Goal: Task Accomplishment & Management: Use online tool/utility

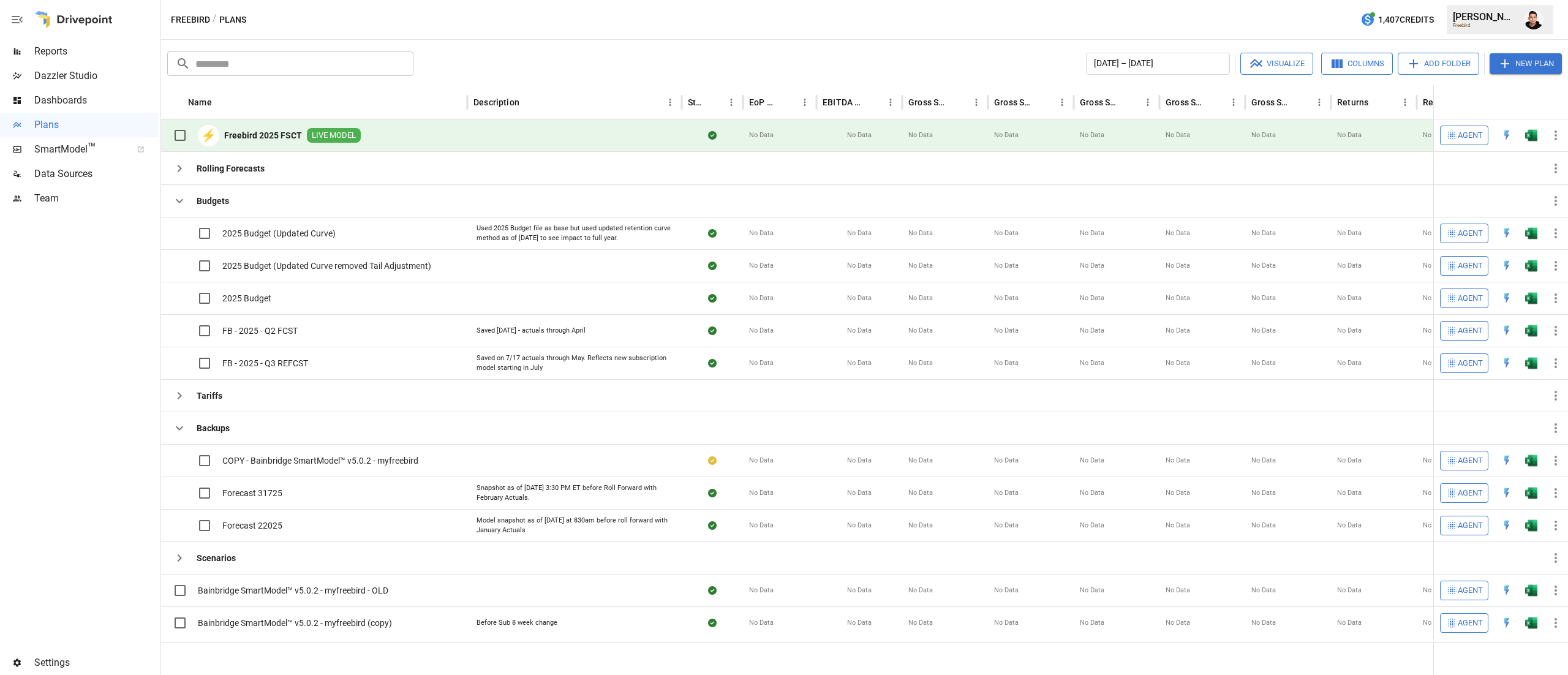
click at [1528, 136] on img "Open in Excel" at bounding box center [1531, 136] width 12 height 12
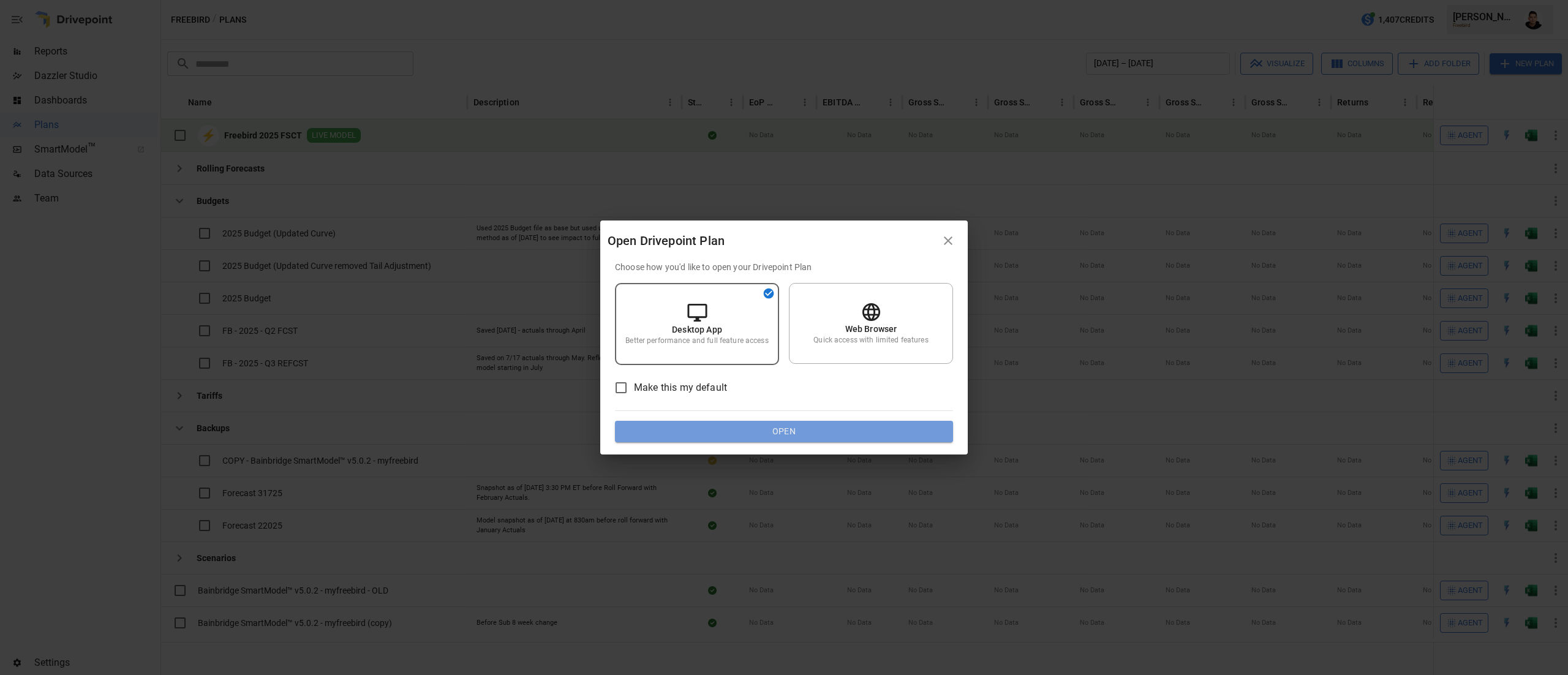
click at [875, 428] on button "Open" at bounding box center [784, 431] width 338 height 22
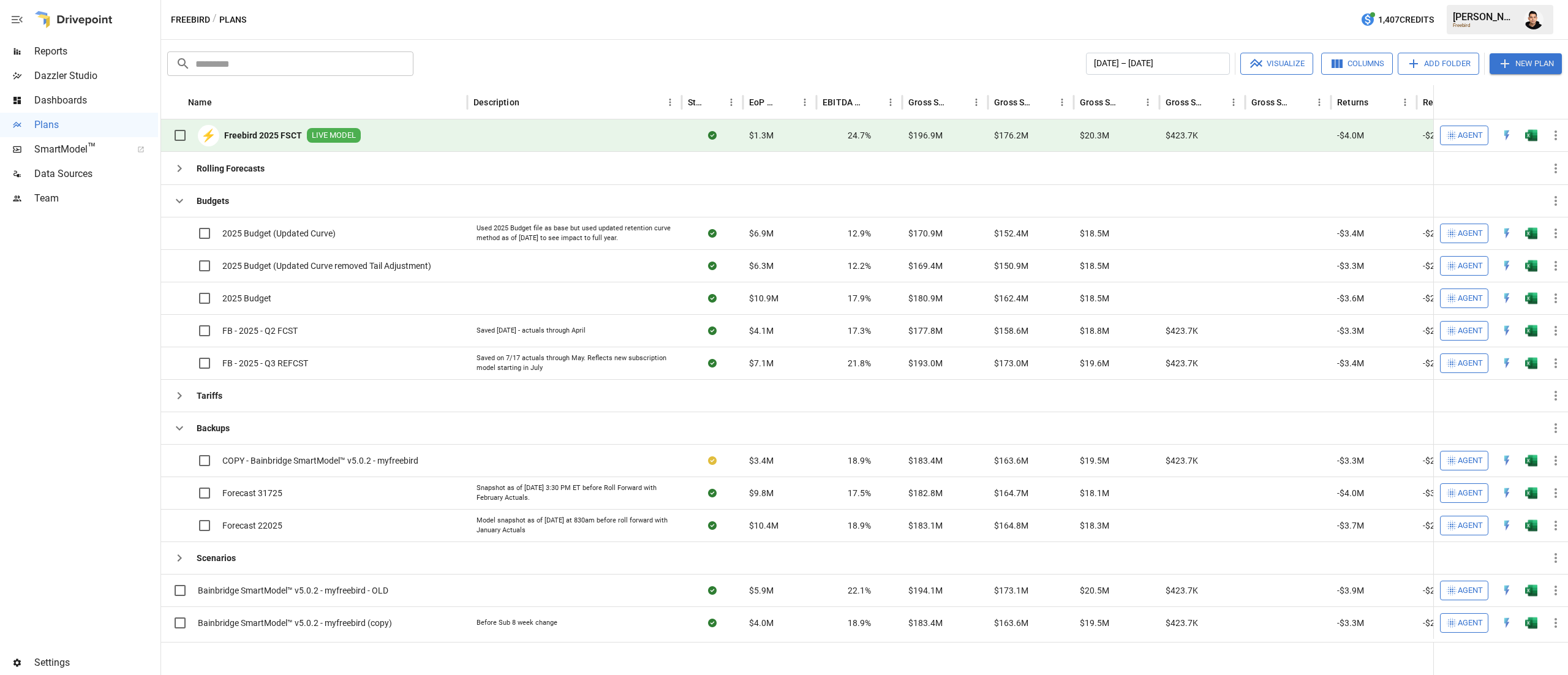
click at [1532, 131] on img "Open in Excel" at bounding box center [1531, 136] width 12 height 12
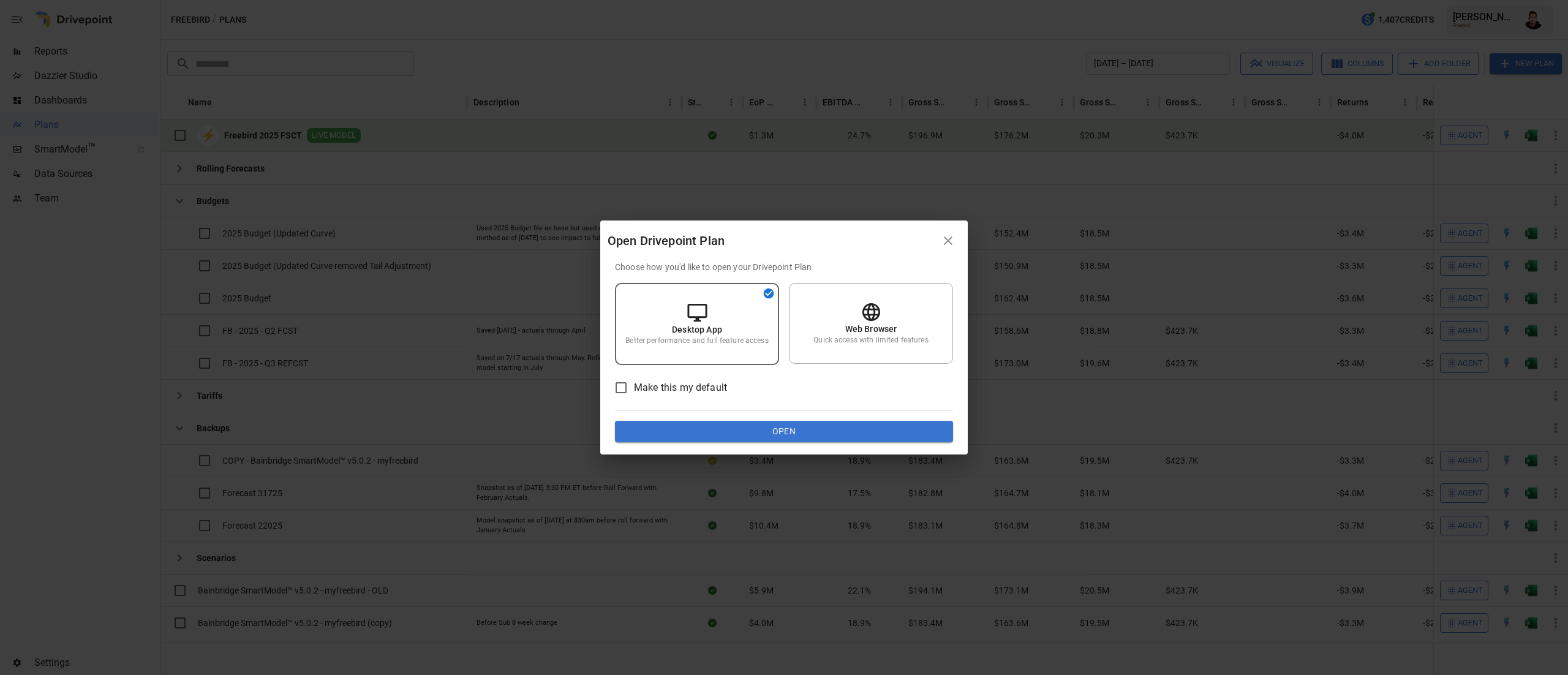
click at [903, 426] on button "Open" at bounding box center [784, 431] width 338 height 22
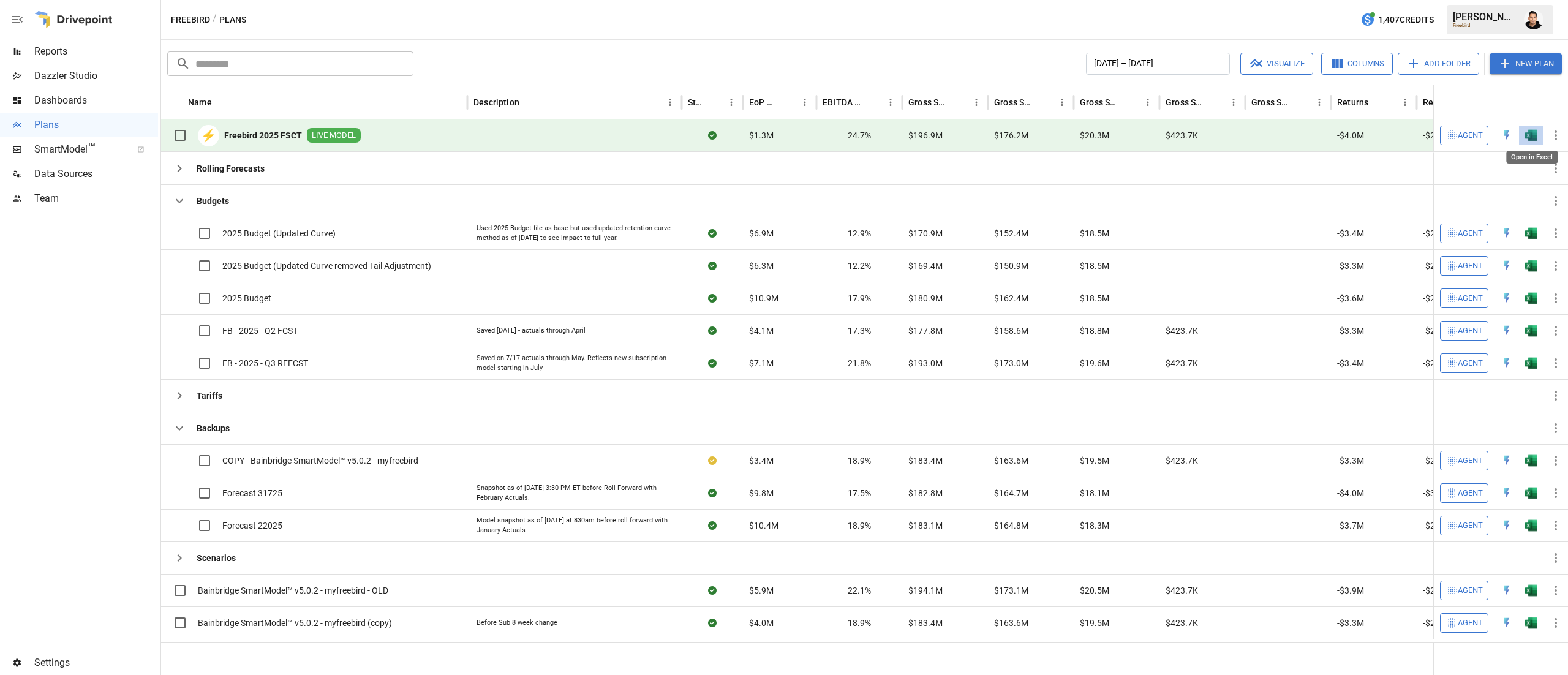
click at [1534, 134] on img "Open in Excel" at bounding box center [1531, 136] width 12 height 12
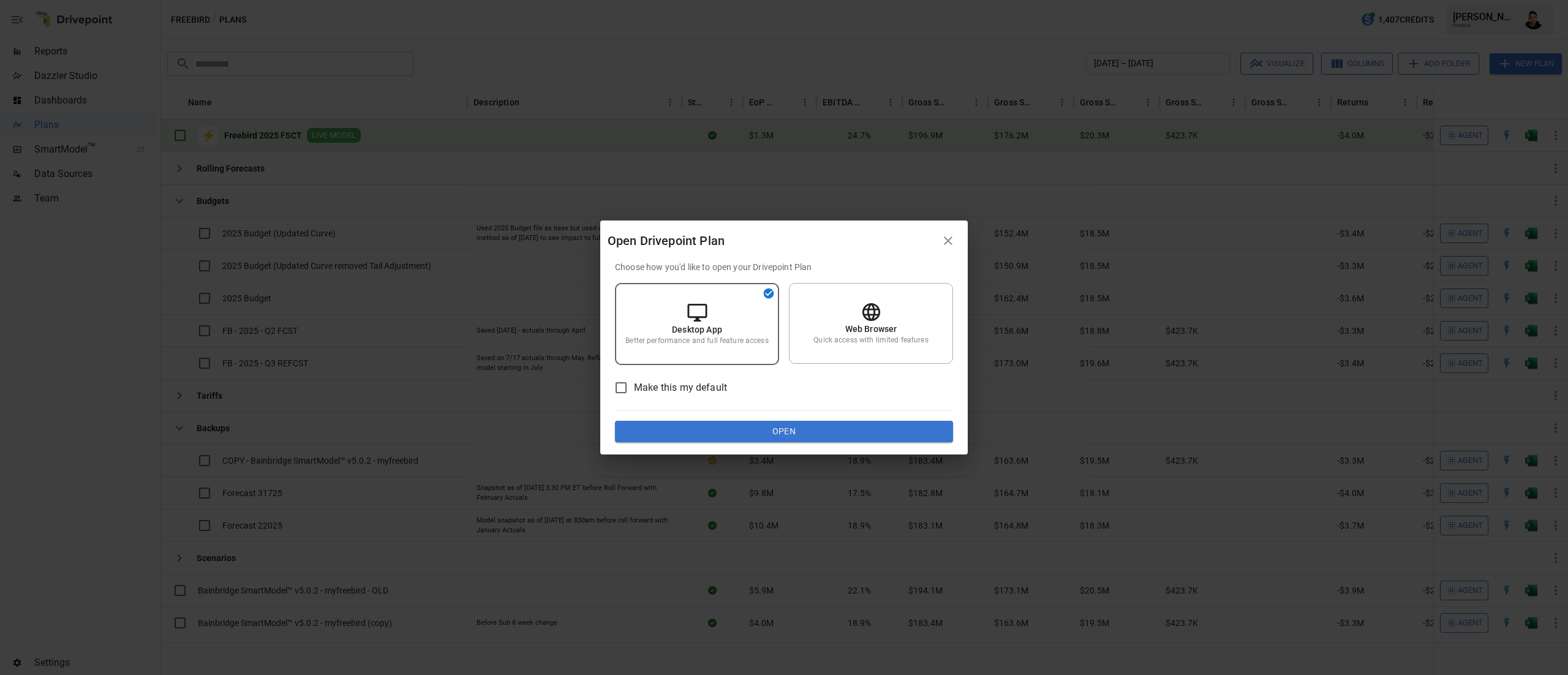
click at [773, 435] on button "Open" at bounding box center [784, 431] width 338 height 22
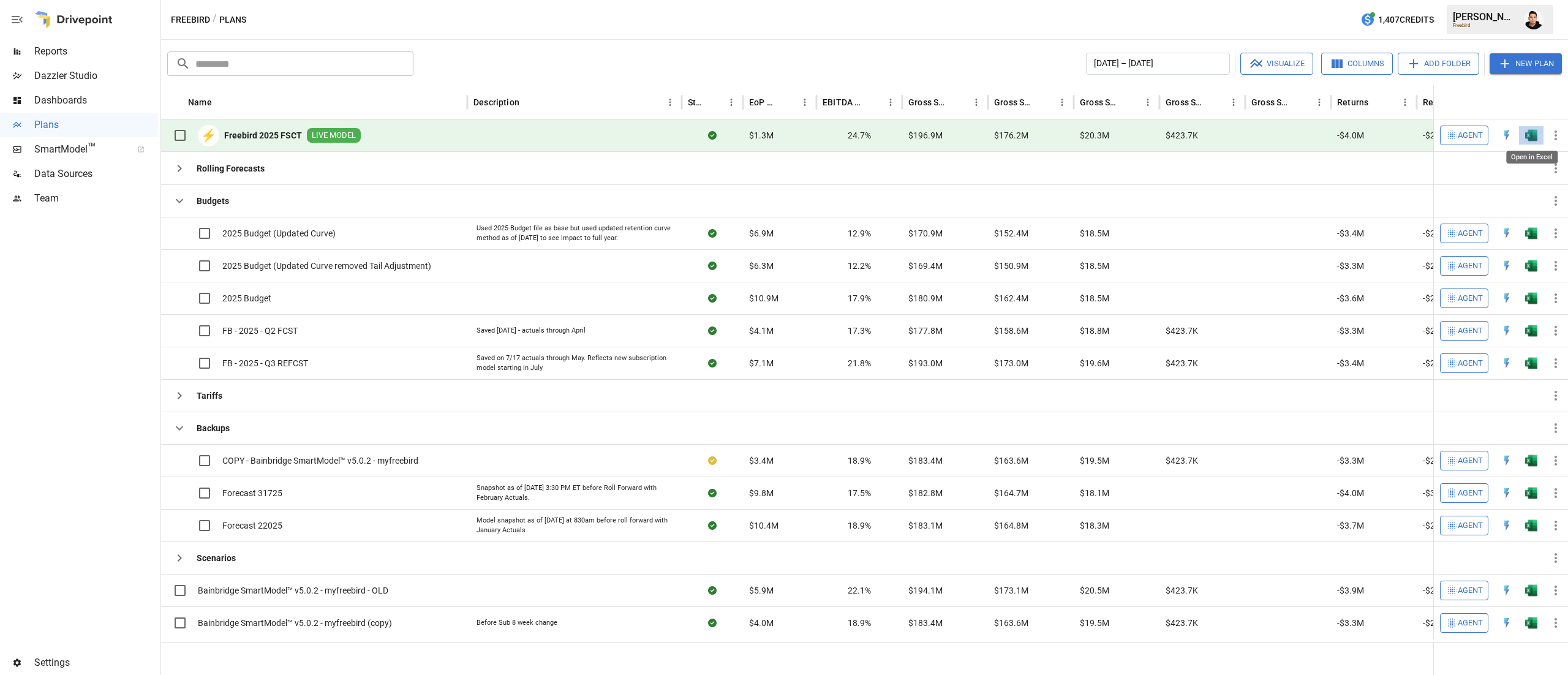
click at [1531, 134] on img "Open in Excel" at bounding box center [1531, 136] width 12 height 12
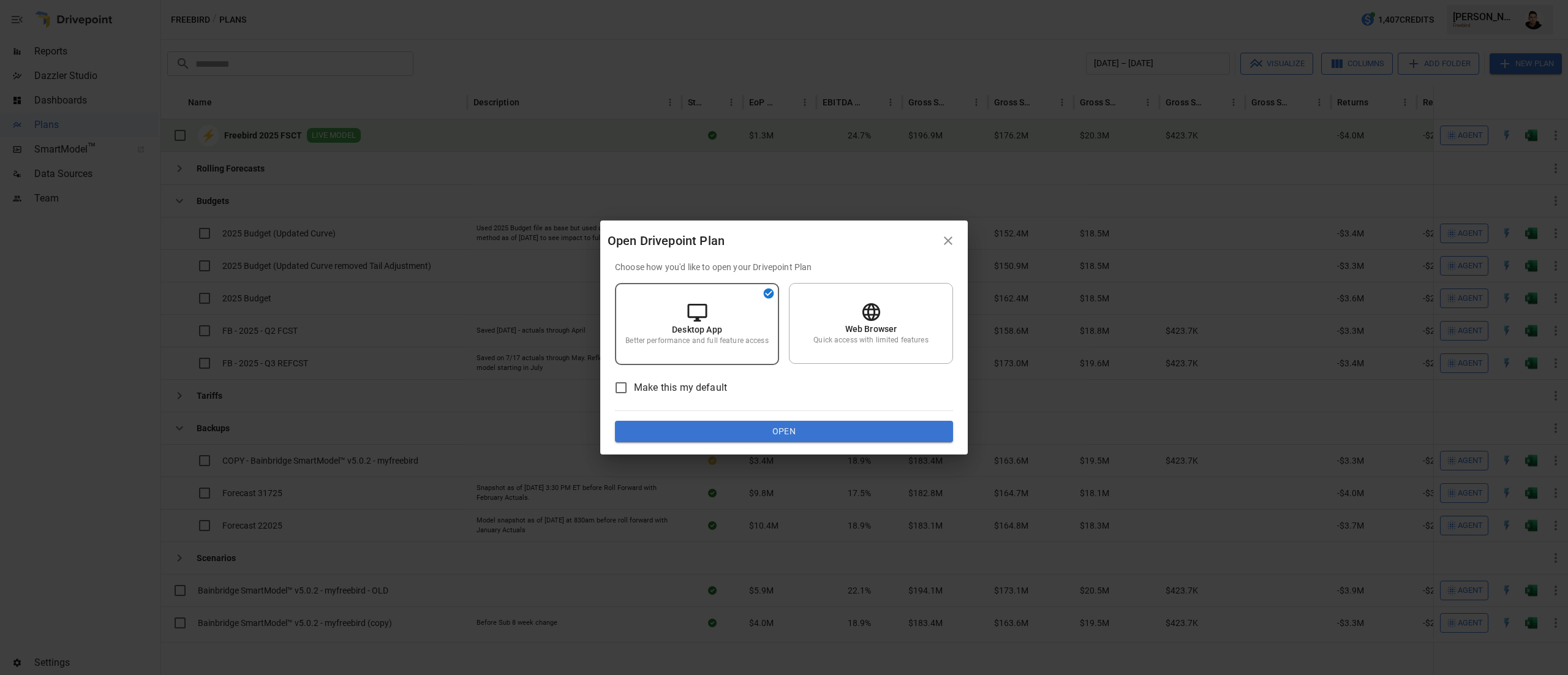
click at [792, 430] on button "Open" at bounding box center [784, 431] width 338 height 22
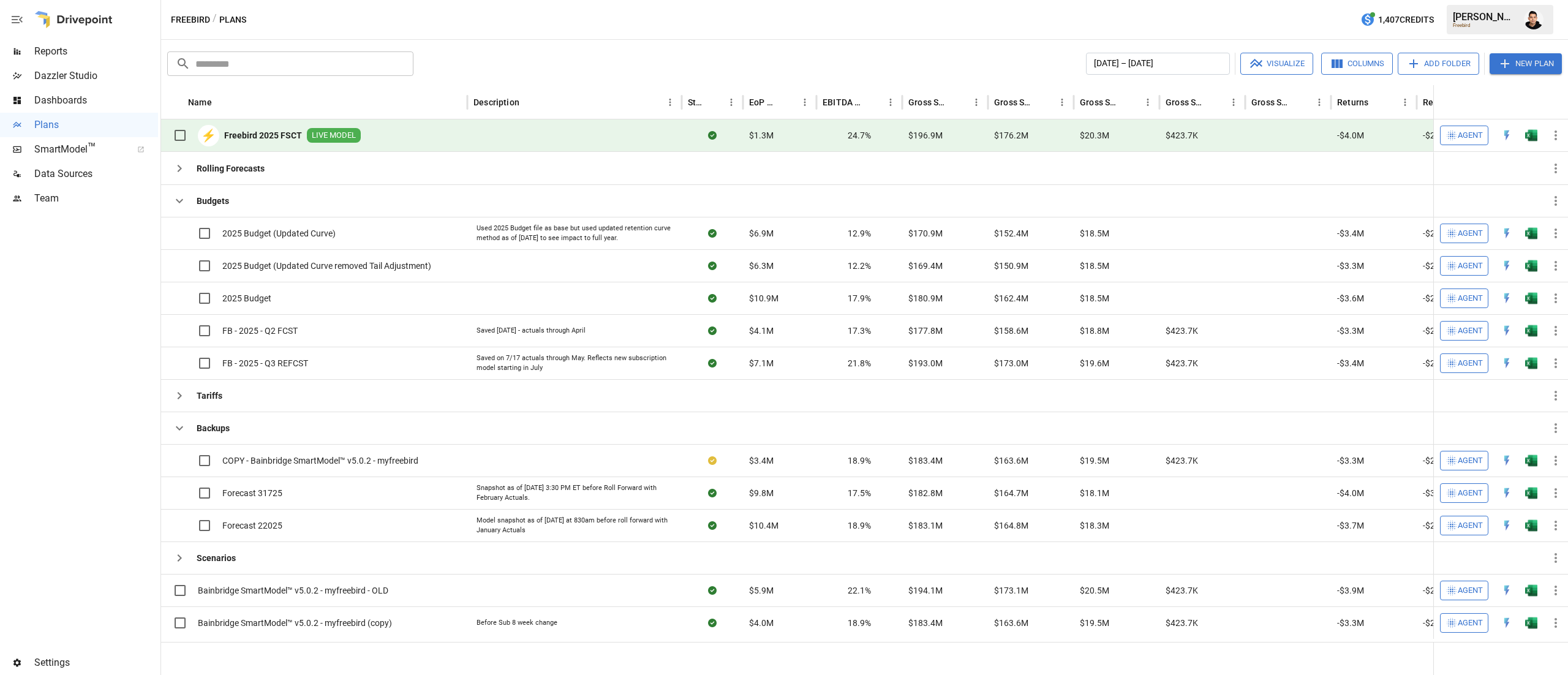
click at [1539, 139] on button "button" at bounding box center [1531, 135] width 39 height 19
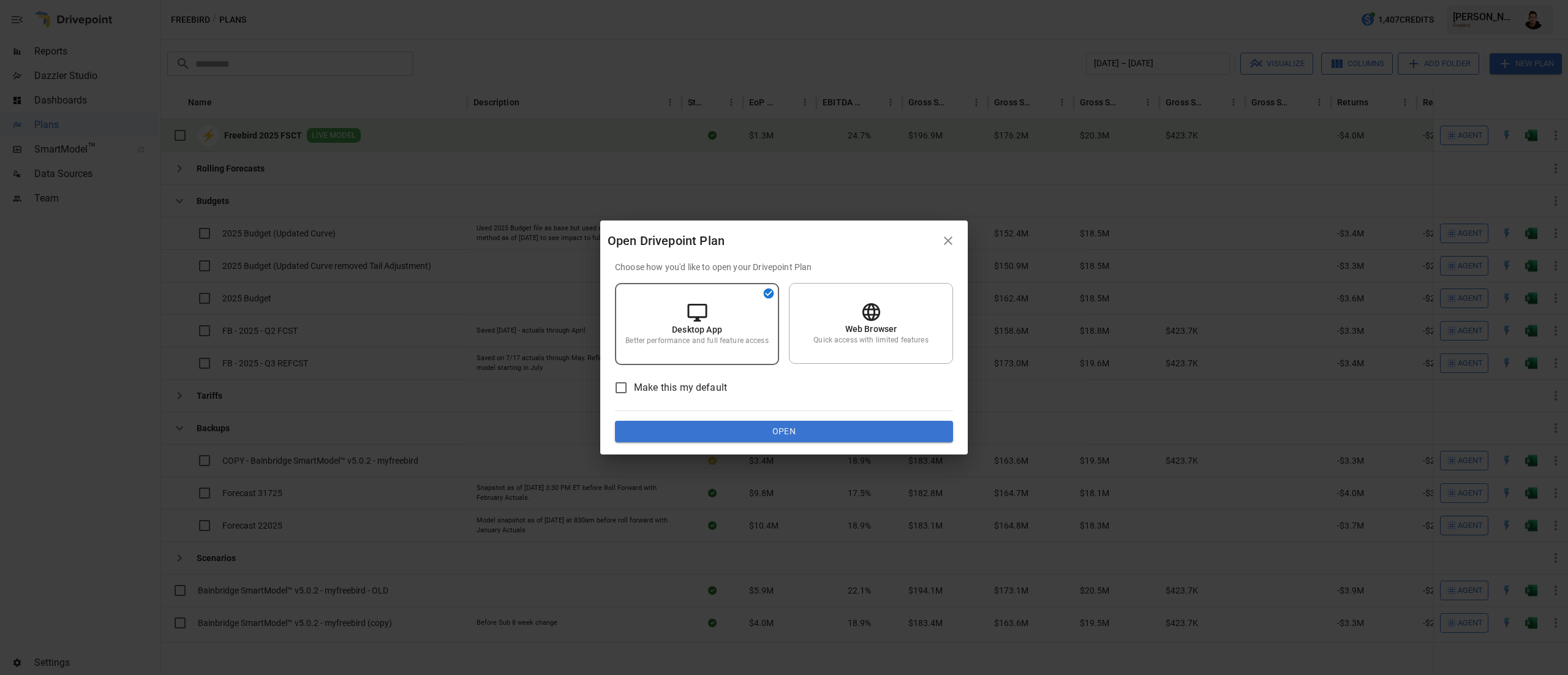
click at [879, 411] on div at bounding box center [784, 411] width 338 height 1
click at [859, 419] on div "Choose how you'd like to open your Drivepoint Plan Desktop App Better performan…" at bounding box center [784, 352] width 338 height 182
click at [843, 428] on button "Open" at bounding box center [784, 431] width 338 height 22
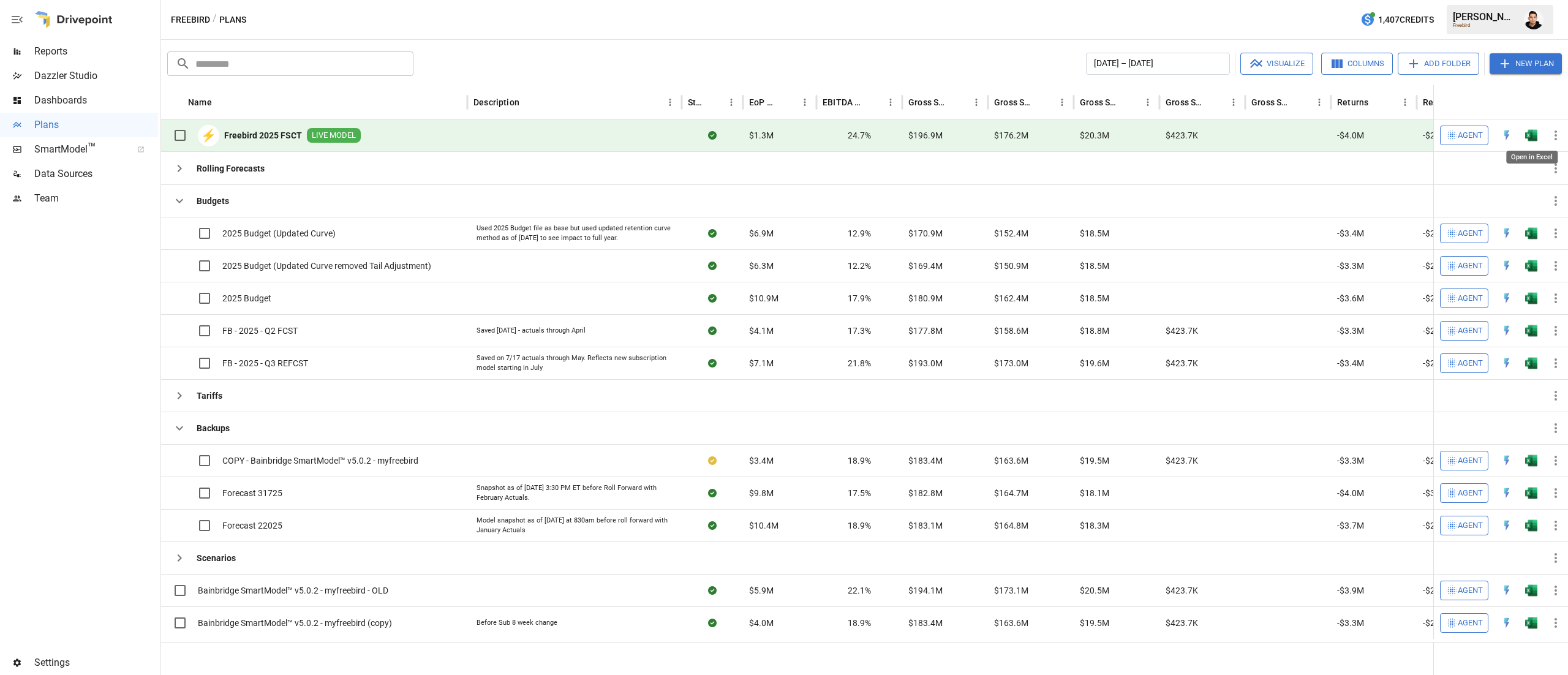
click at [1534, 137] on img "Open in Excel" at bounding box center [1531, 136] width 12 height 12
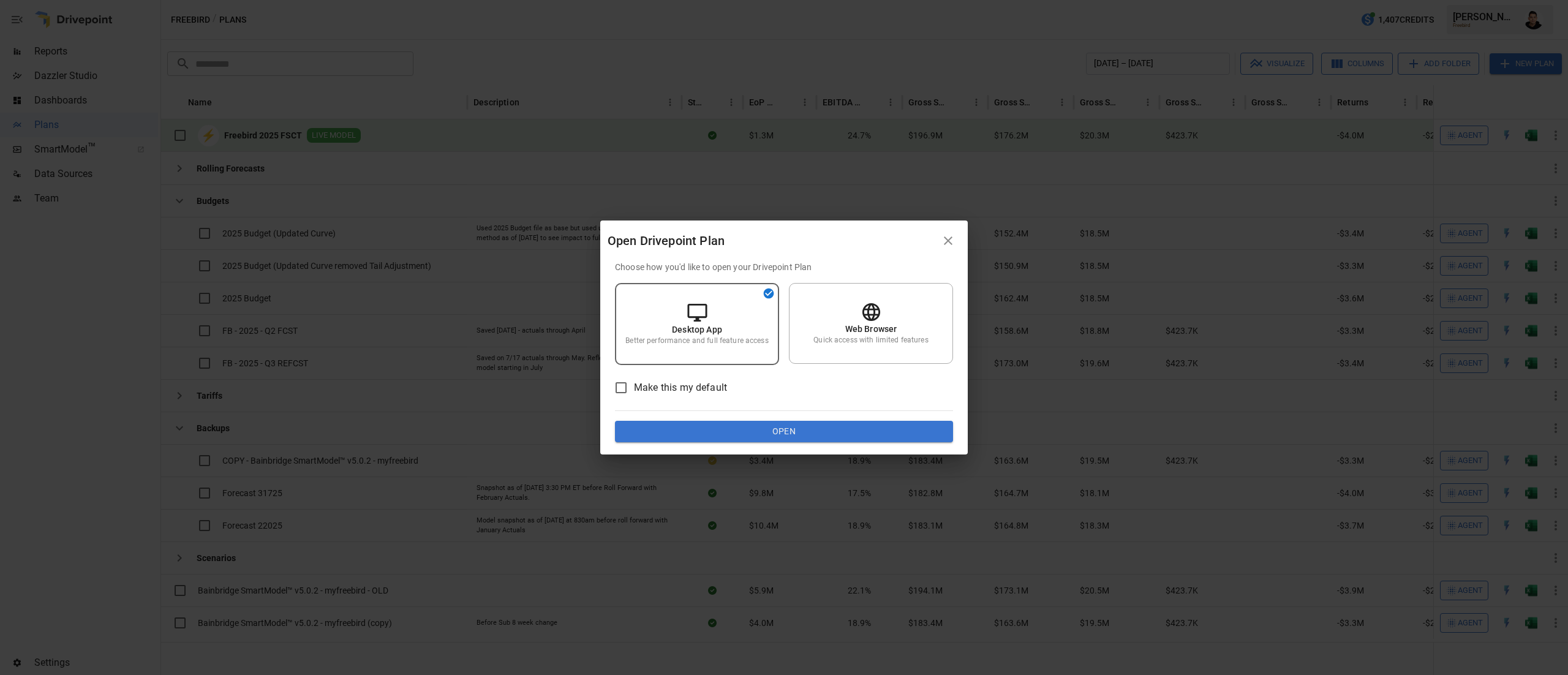
click at [877, 413] on div "Choose how you'd like to open your Drivepoint Plan Desktop App Better performan…" at bounding box center [784, 352] width 338 height 182
click at [846, 440] on button "Open" at bounding box center [784, 431] width 338 height 22
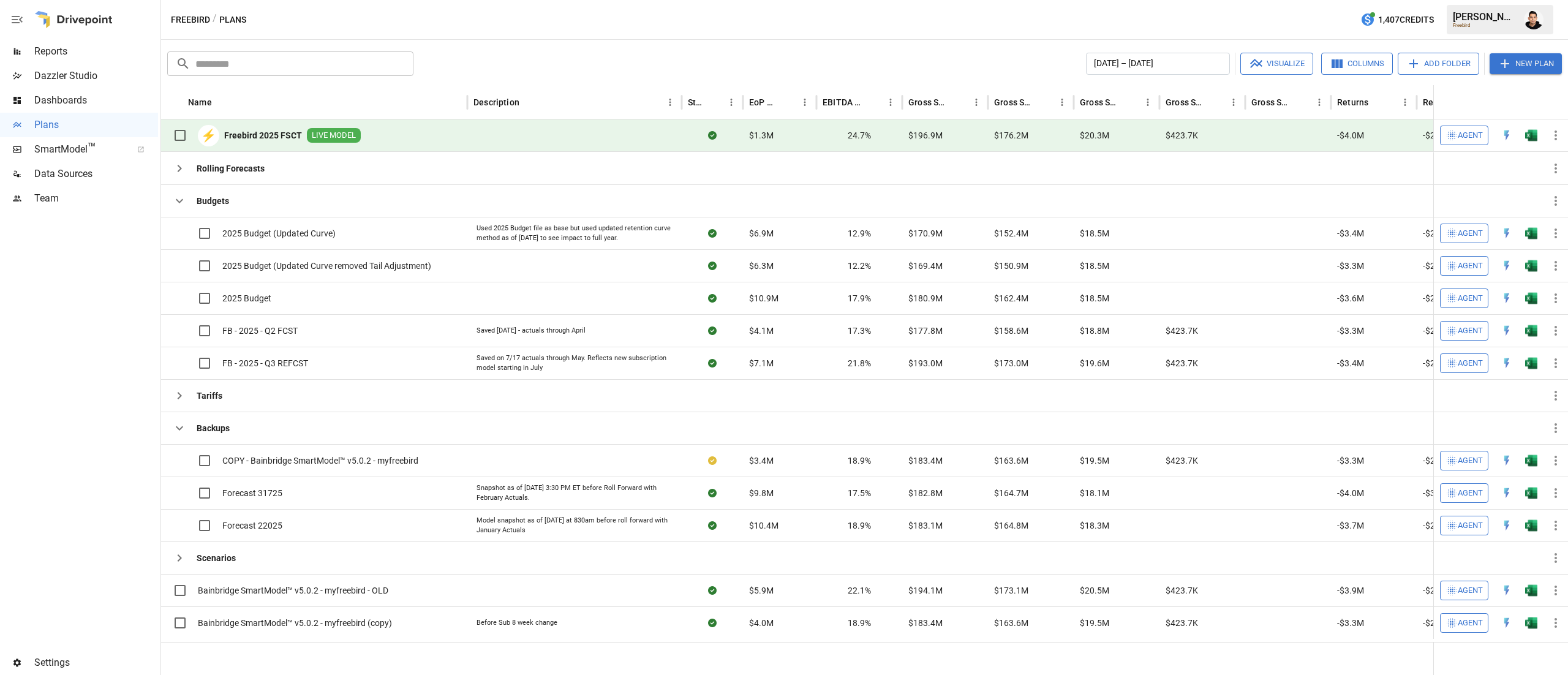
click at [1534, 139] on img "Open in Excel" at bounding box center [1531, 136] width 12 height 12
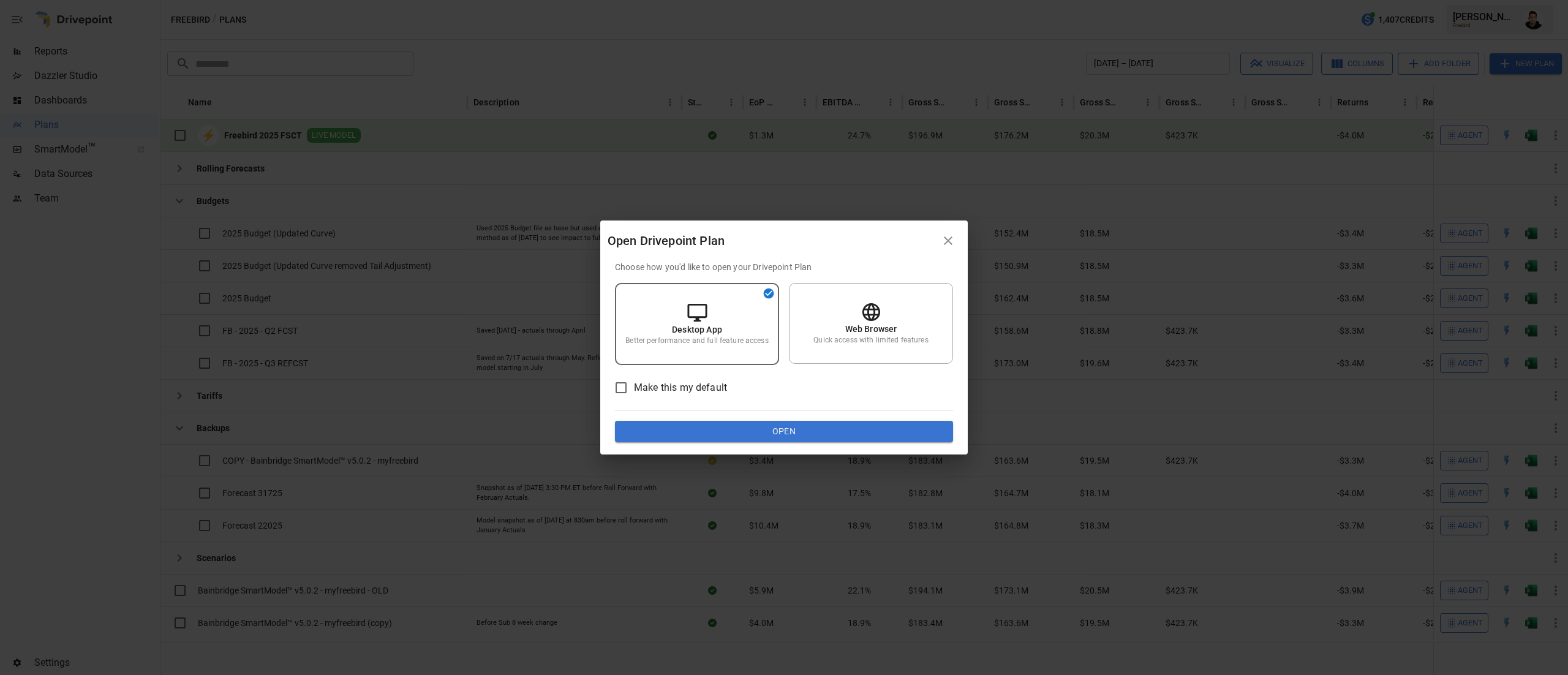
click at [866, 438] on button "Open" at bounding box center [784, 431] width 338 height 22
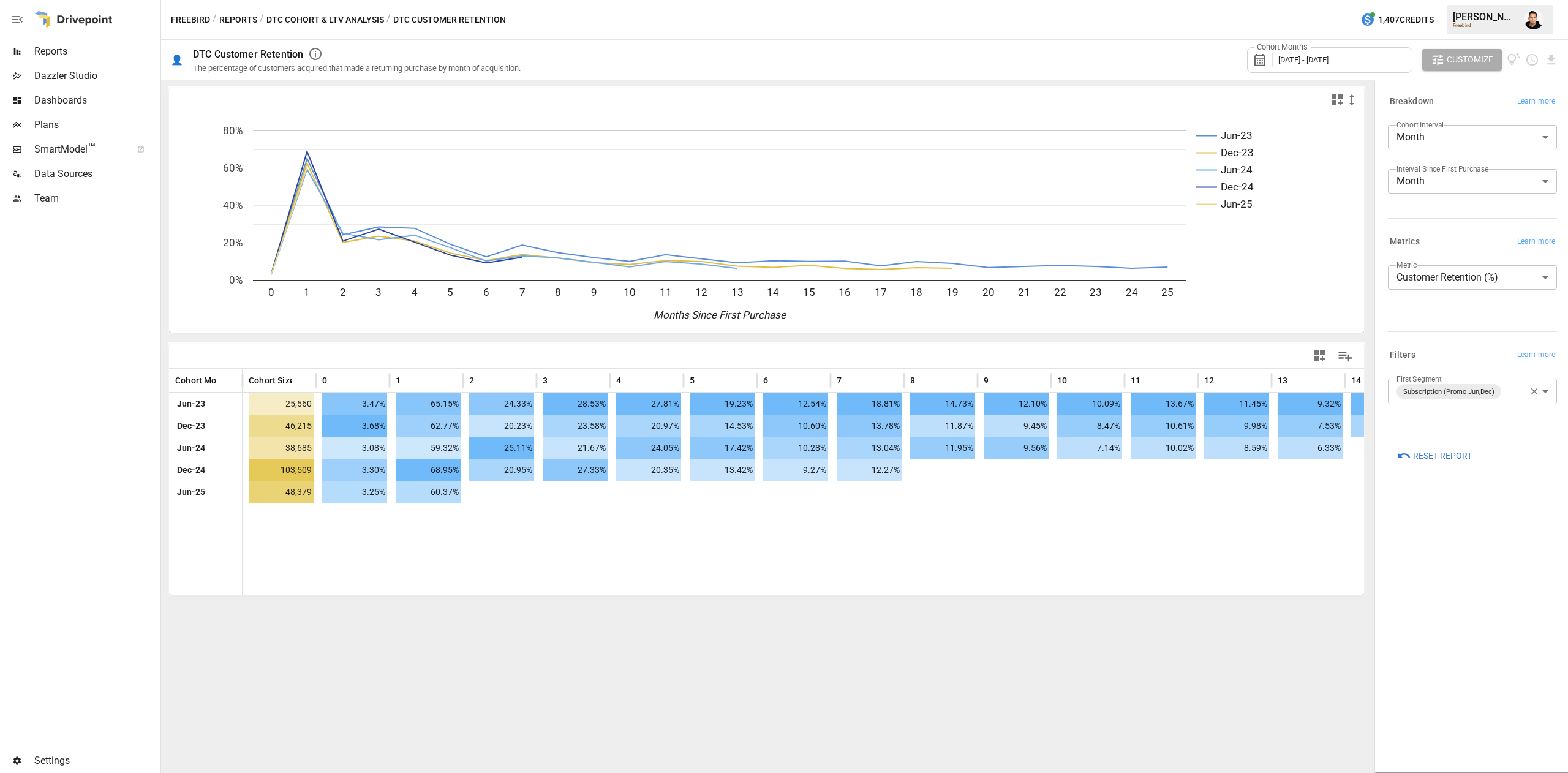
click at [1489, 0] on body "Reports Dazzler Studio Dashboards Plans SmartModel ™ Data Sources Team Settings…" at bounding box center [784, 0] width 1568 height 0
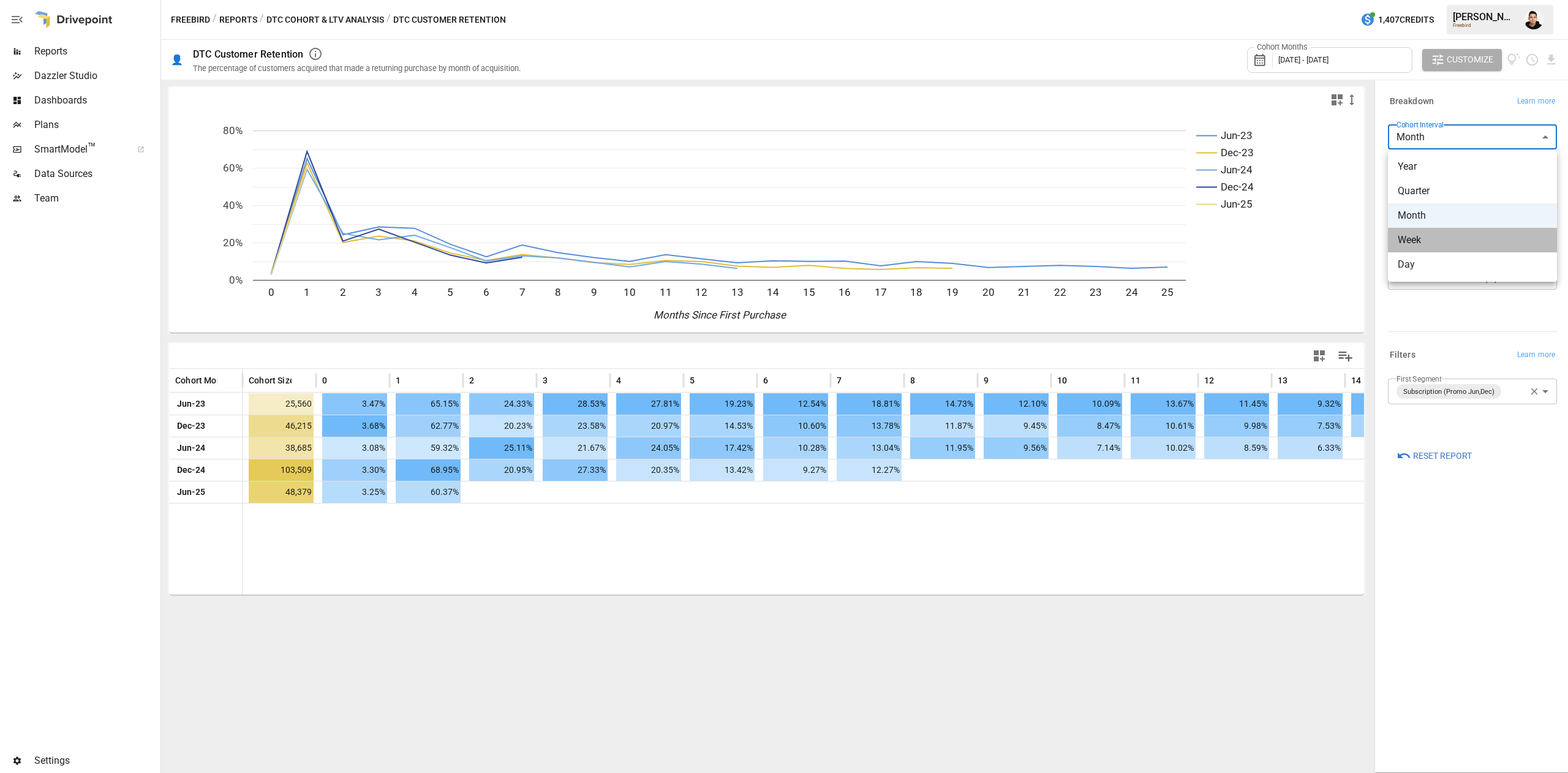
click at [1475, 239] on span "Week" at bounding box center [1472, 240] width 149 height 14
type input "****"
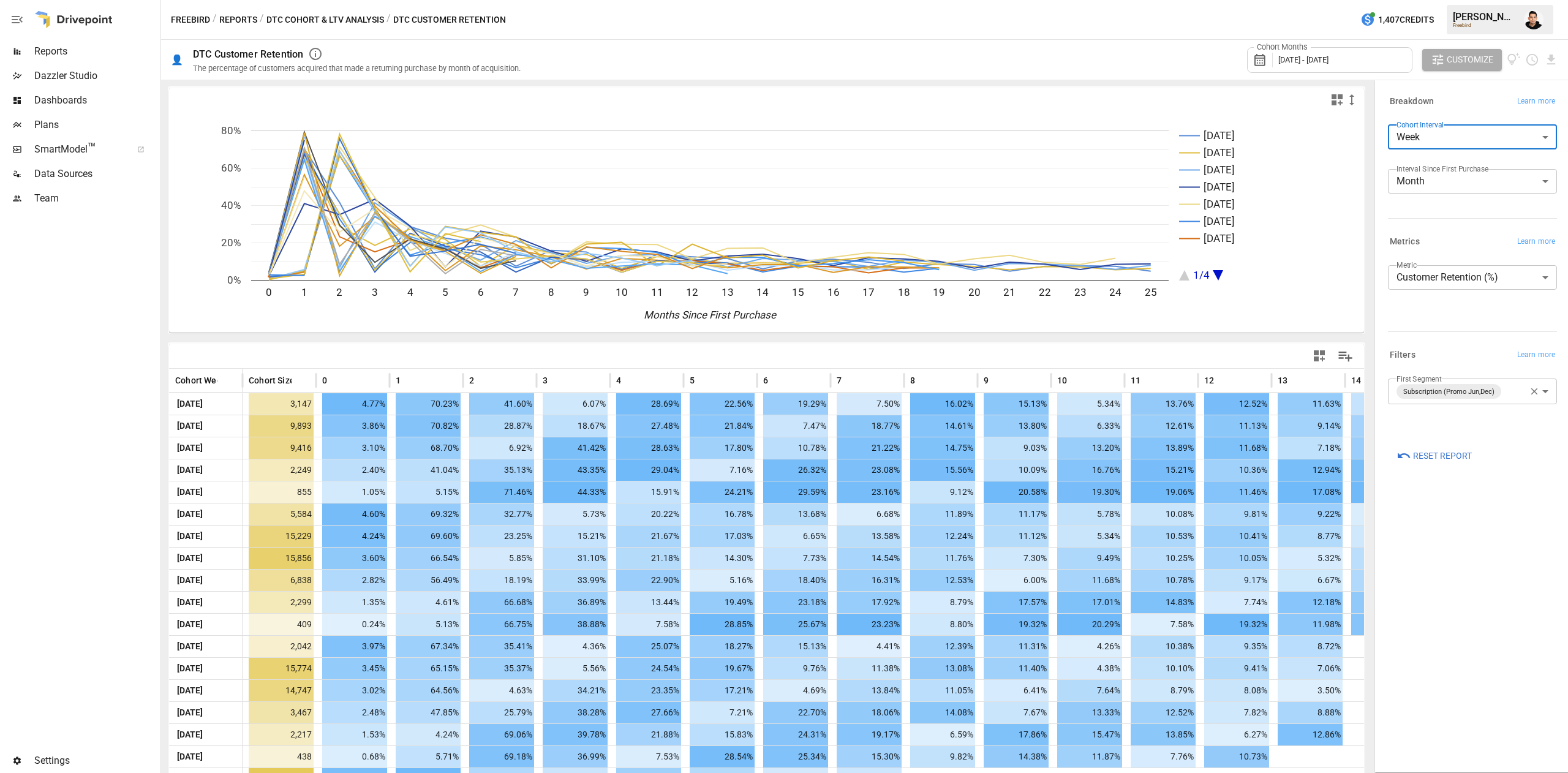
click at [1456, 0] on body "Reports Dazzler Studio Dashboards Plans SmartModel ™ Data Sources Team Settings…" at bounding box center [784, 0] width 1568 height 0
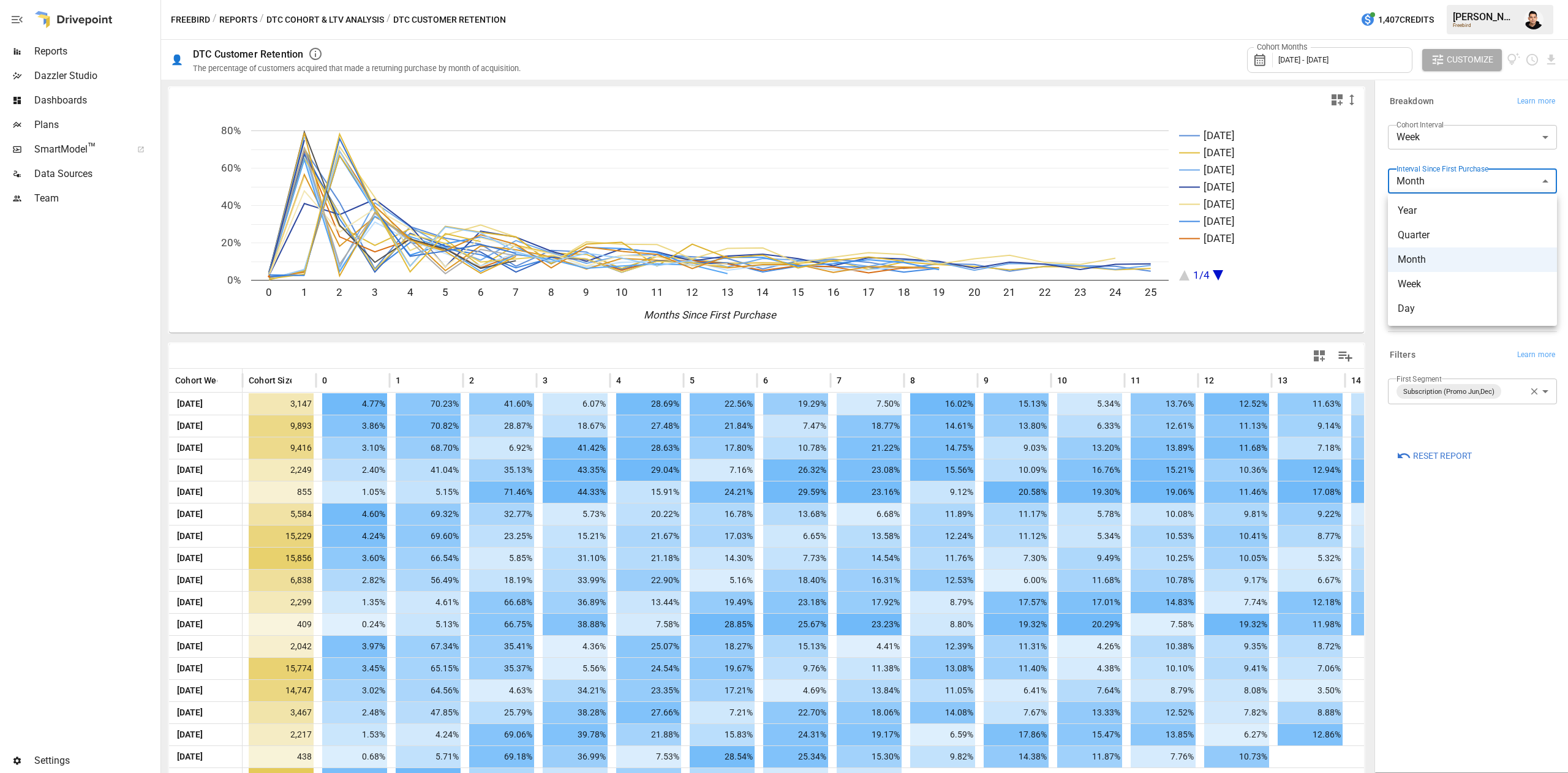
click at [1451, 284] on span "Week" at bounding box center [1472, 284] width 149 height 14
type input "****"
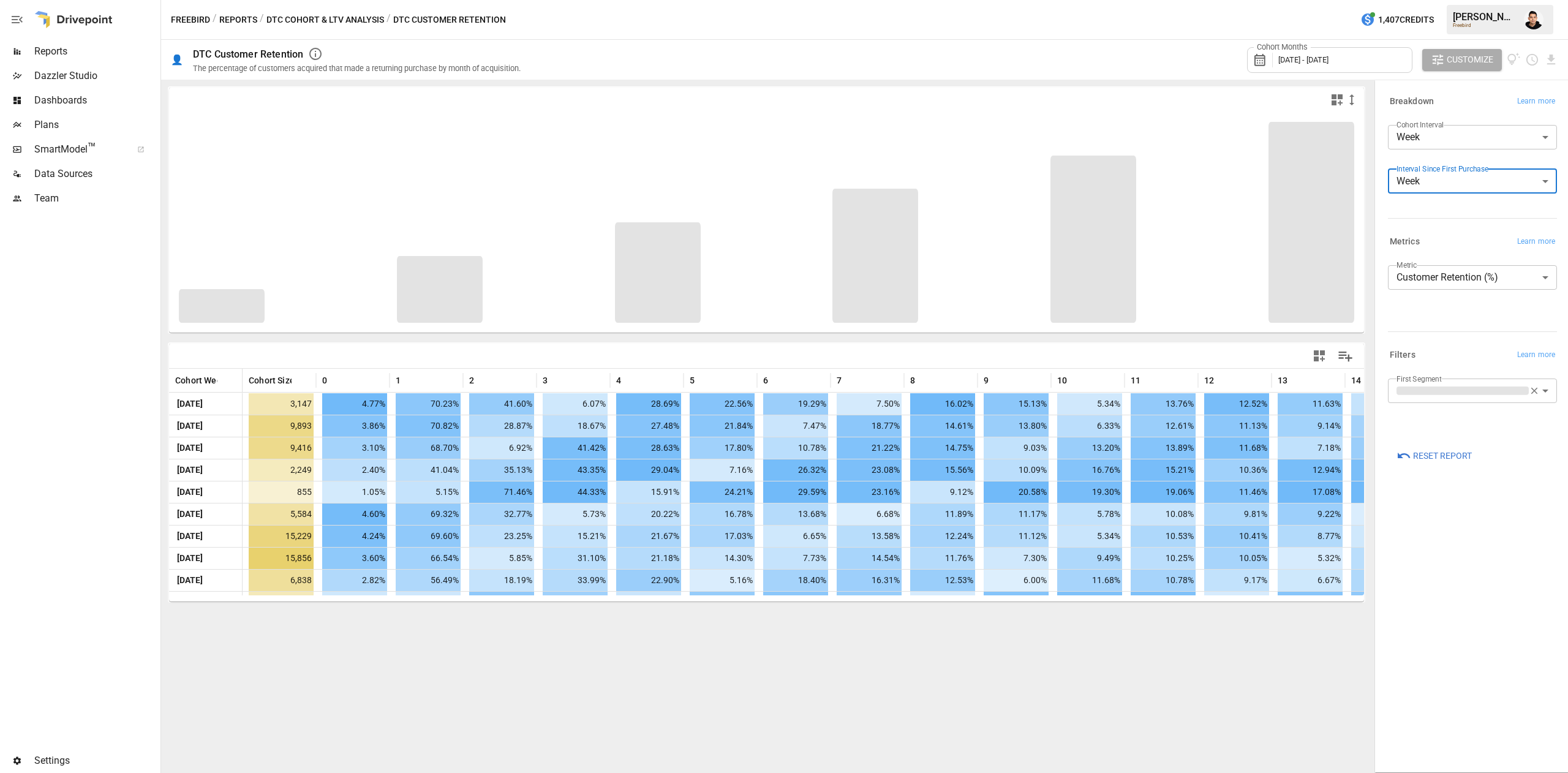
click at [1439, 124] on label "Cohort Interval" at bounding box center [1420, 125] width 47 height 11
click at [1429, 0] on body "Reports Dazzler Studio Dashboards Plans SmartModel ™ Data Sources Team Settings…" at bounding box center [784, 0] width 1568 height 0
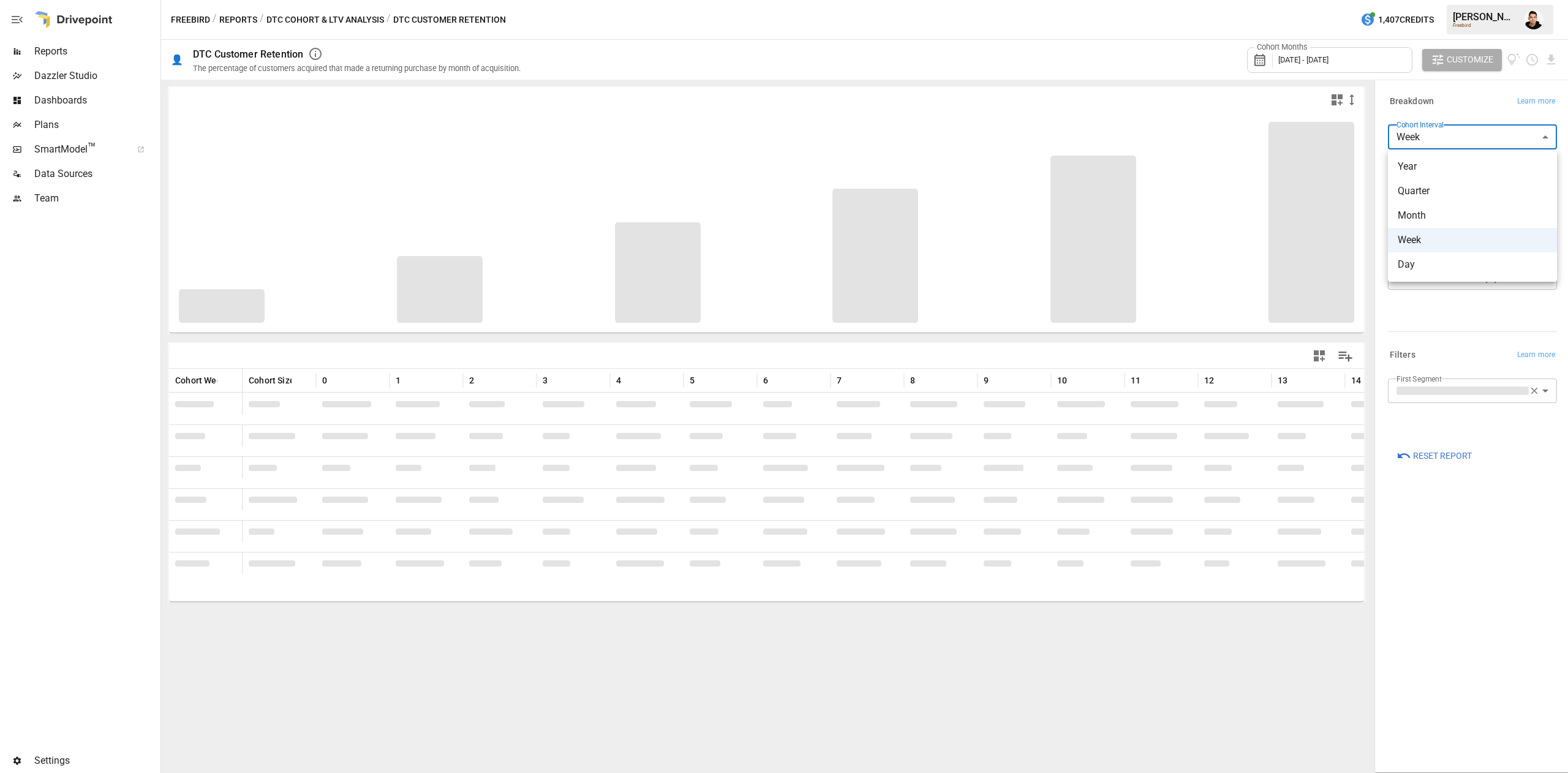
click at [1431, 207] on li "Month" at bounding box center [1472, 215] width 169 height 24
type input "*****"
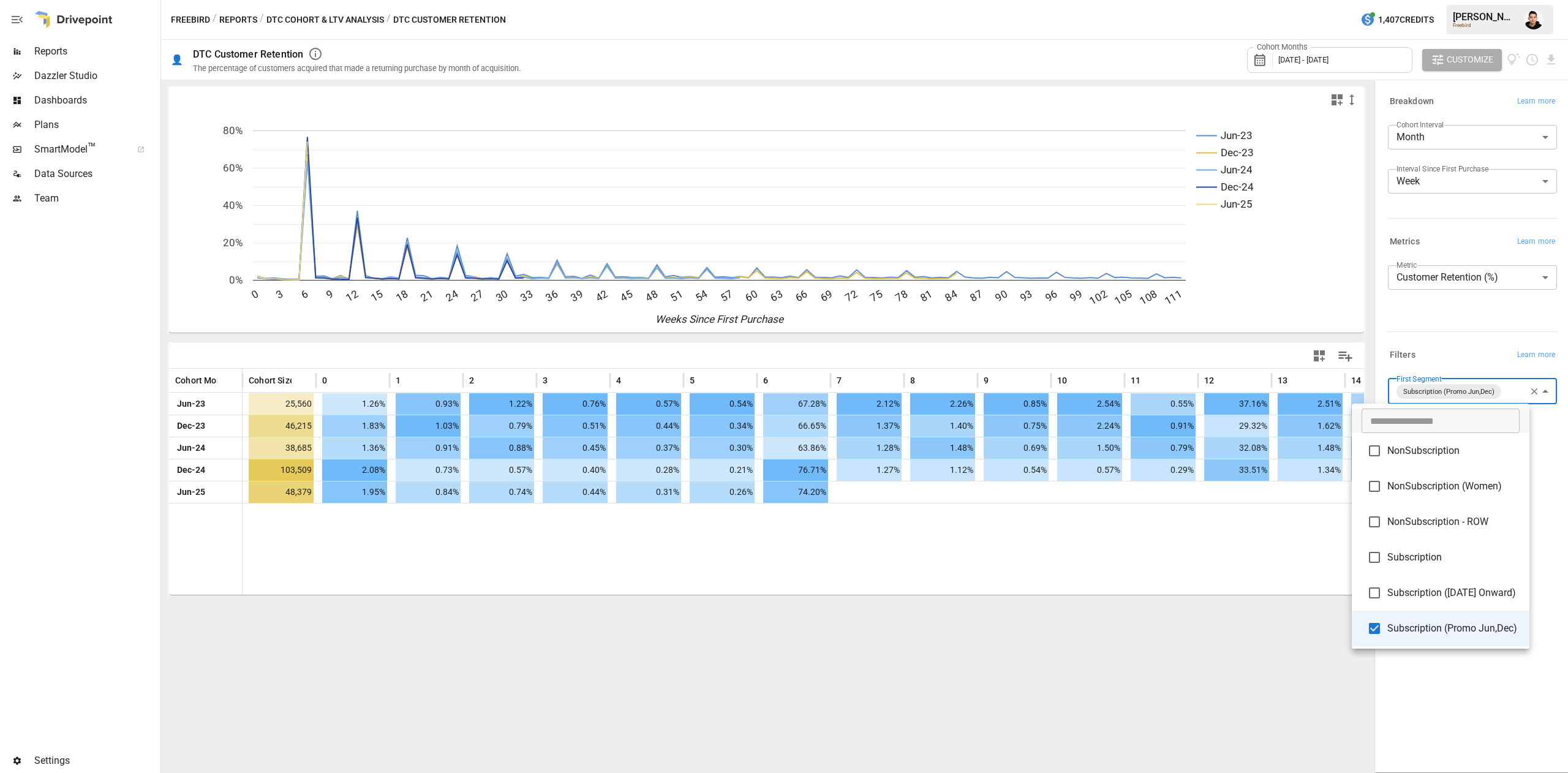
click at [1494, 0] on body "Reports Dazzler Studio Dashboards Plans SmartModel ™ Data Sources Team Settings…" at bounding box center [784, 0] width 1568 height 0
click at [1426, 597] on li "Subscription (Women)" at bounding box center [1440, 591] width 178 height 36
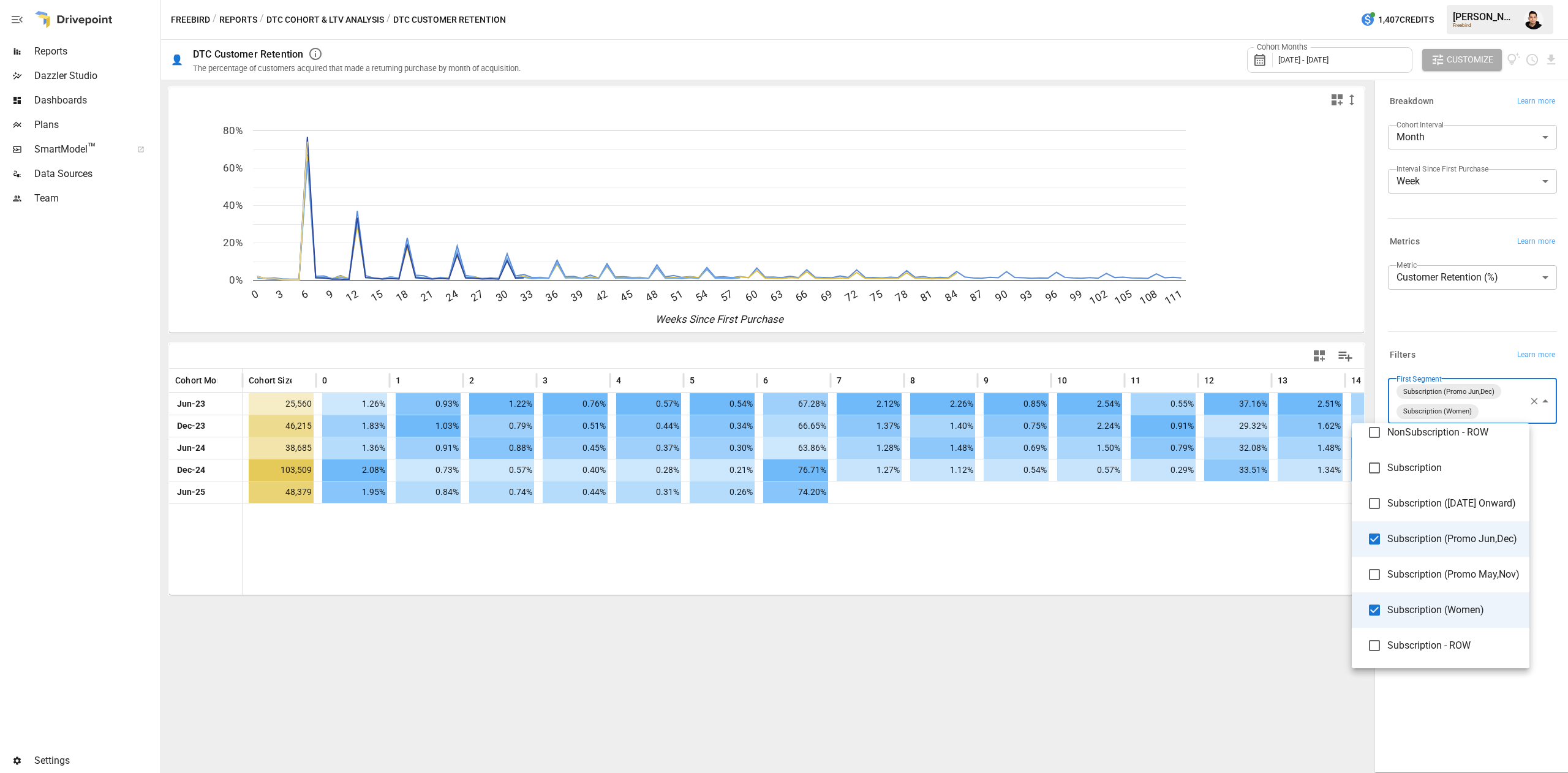
click at [1394, 521] on li "Subscription (Promo Jun,Dec)" at bounding box center [1440, 539] width 178 height 36
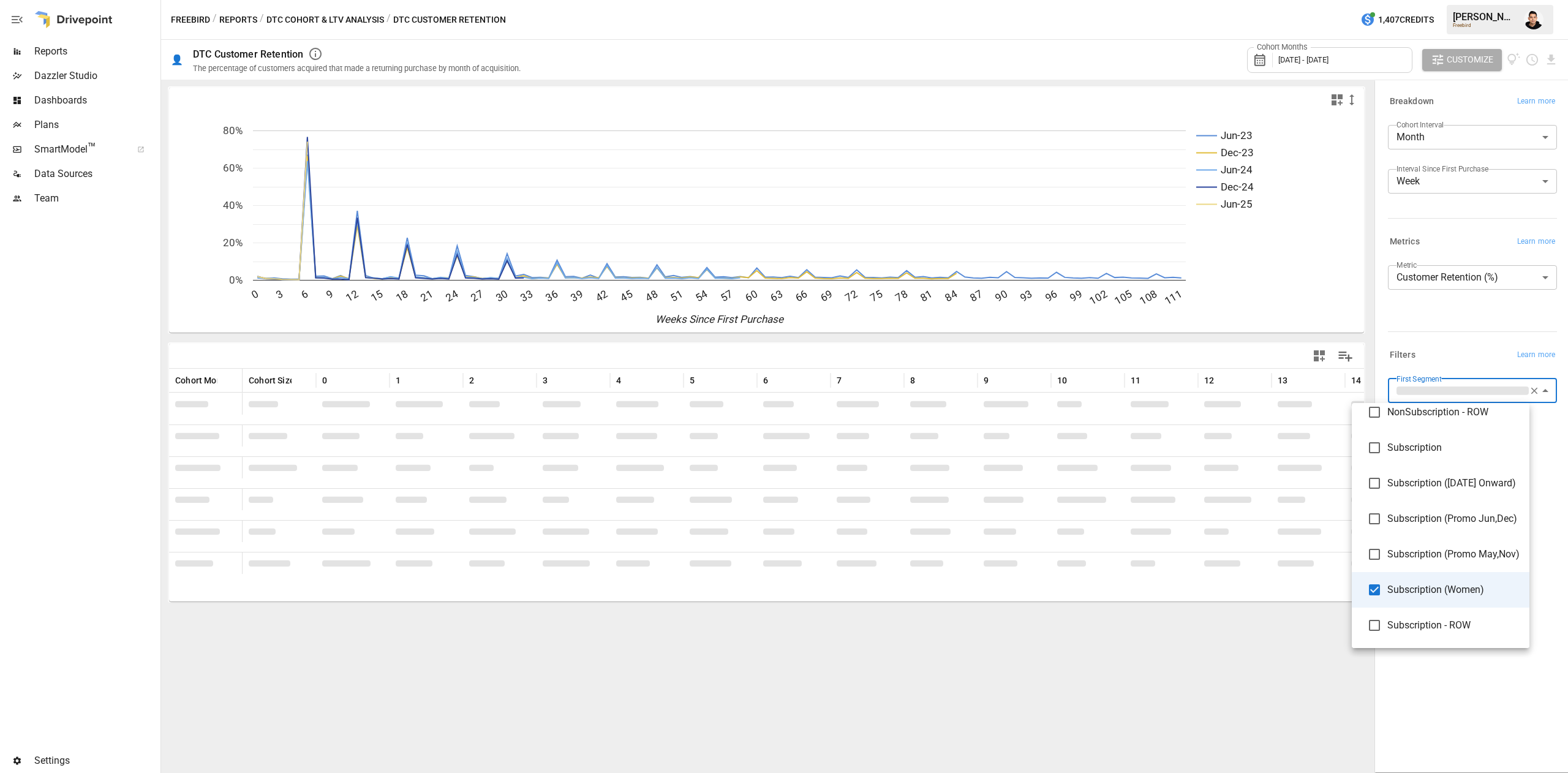
click at [1102, 688] on div at bounding box center [784, 386] width 1568 height 773
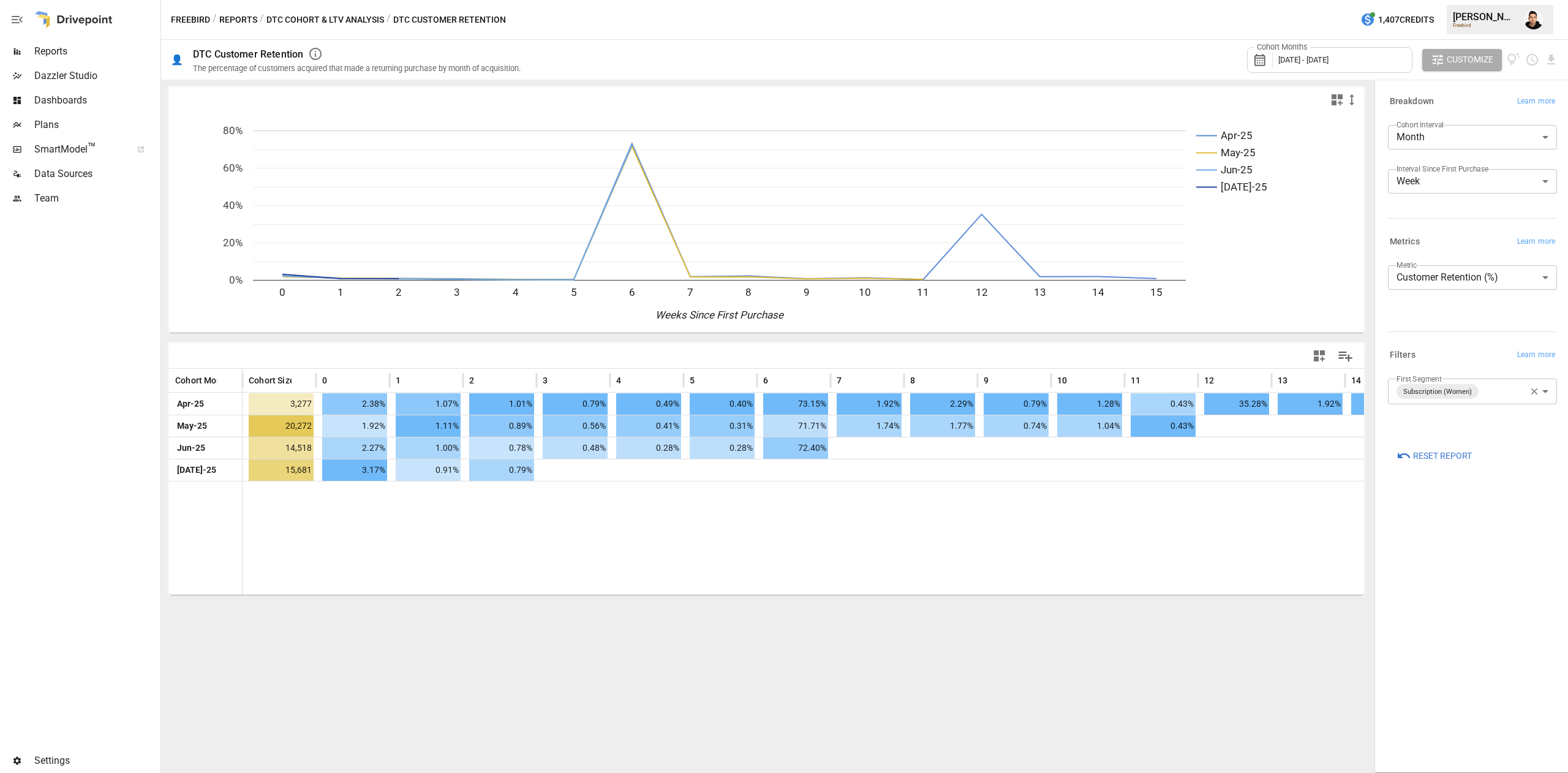
click at [280, 612] on div "Apr-25 May-25 Jun-25 Jul-25 0 1 2 3 4 5 6 7 8 9 10 11 12 13 14 15 0% 20% 40% 60…" at bounding box center [766, 426] width 1211 height 694
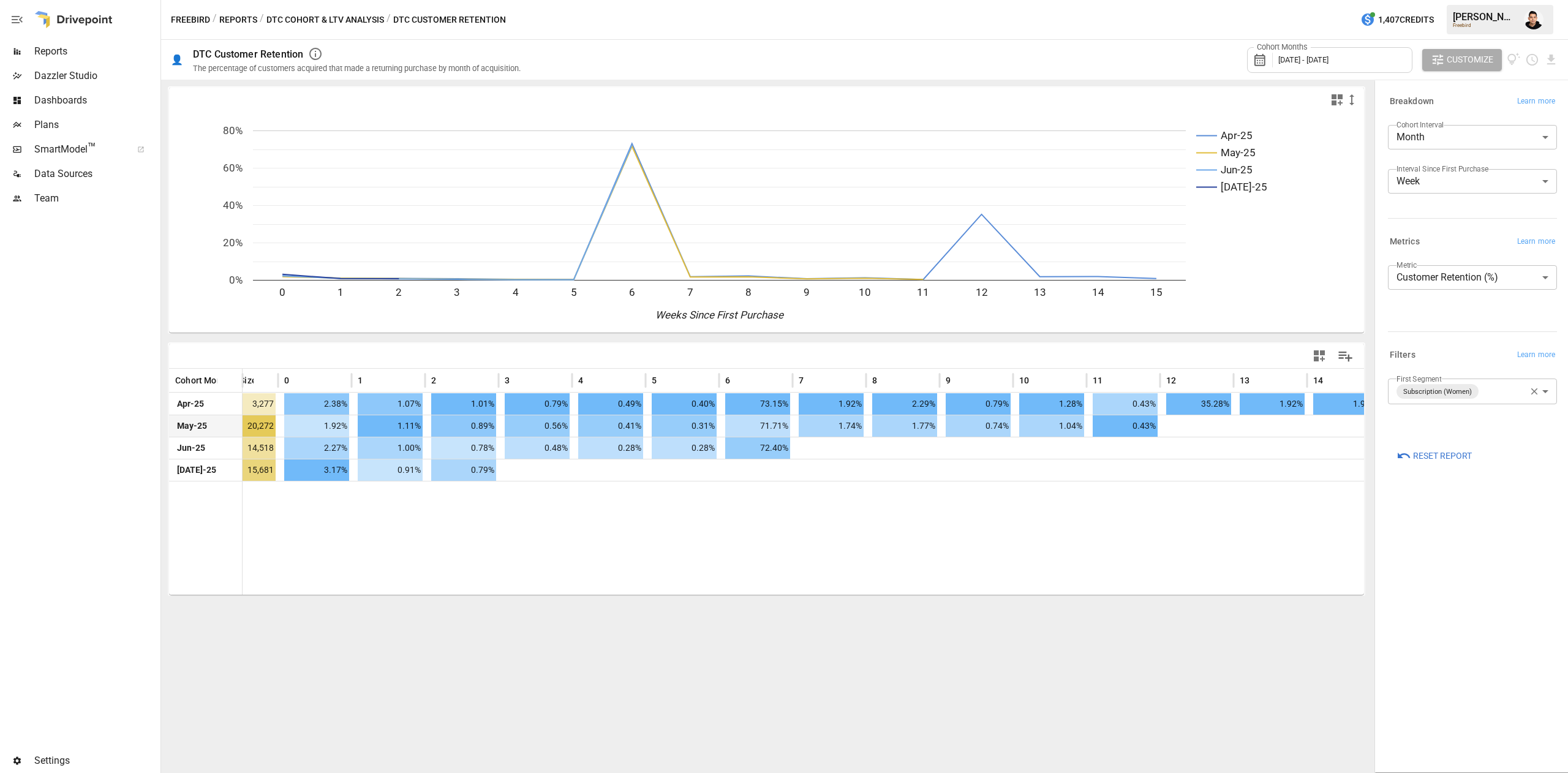
scroll to position [0, 36]
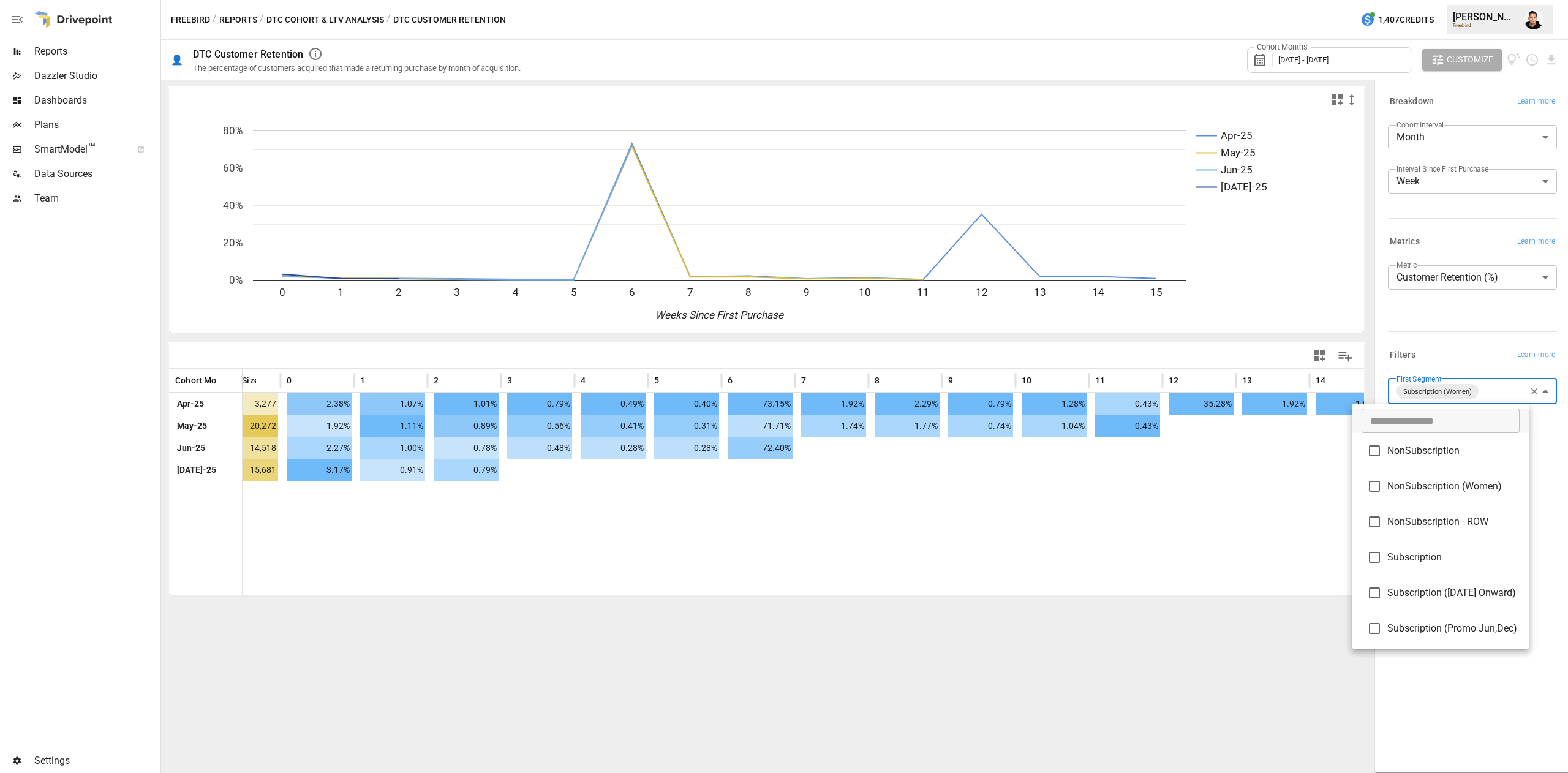
click at [1480, 0] on body "Reports Dazzler Studio Dashboards Plans SmartModel ™ Data Sources Team Settings…" at bounding box center [784, 0] width 1568 height 0
click at [1387, 453] on span "Subscription" at bounding box center [1453, 448] width 132 height 14
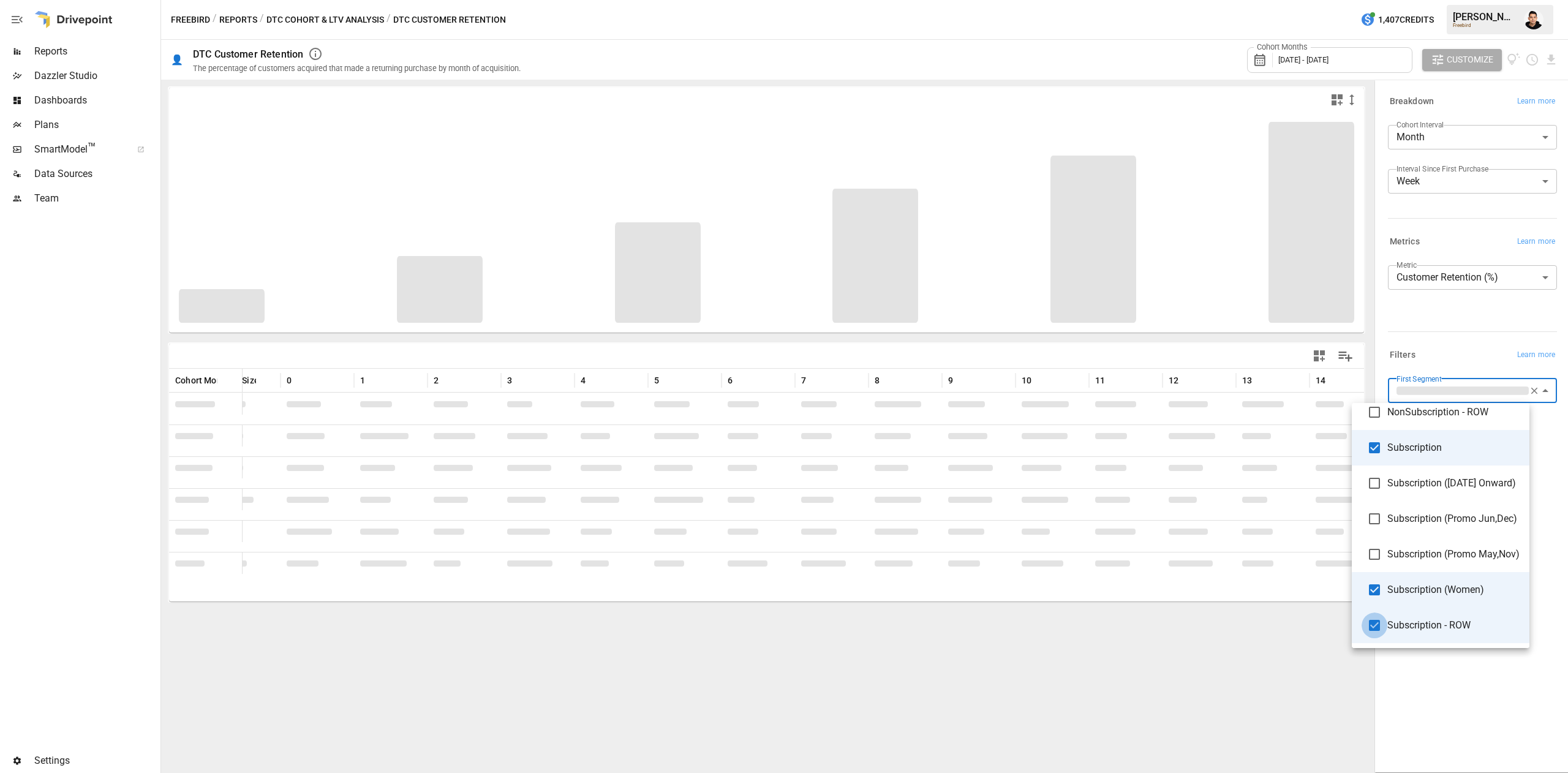
click at [1377, 591] on ul "​ NonSubscription NonSubscription (Women) NonSubscription - ROW Subscription Su…" at bounding box center [1440, 470] width 178 height 354
type input "**********"
click at [1438, 716] on div at bounding box center [784, 386] width 1568 height 773
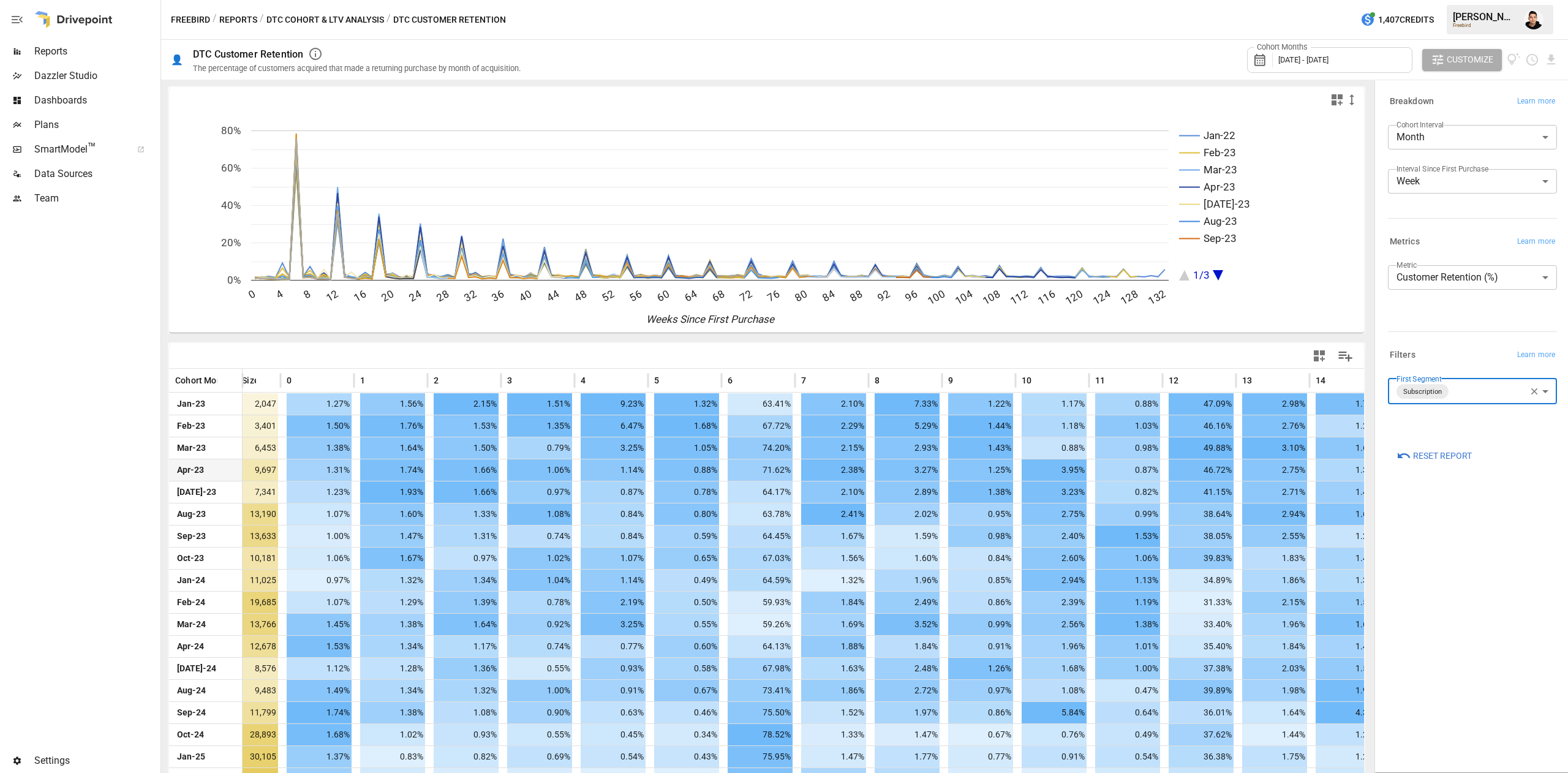
scroll to position [86, 0]
